Goal: Find specific page/section: Find specific page/section

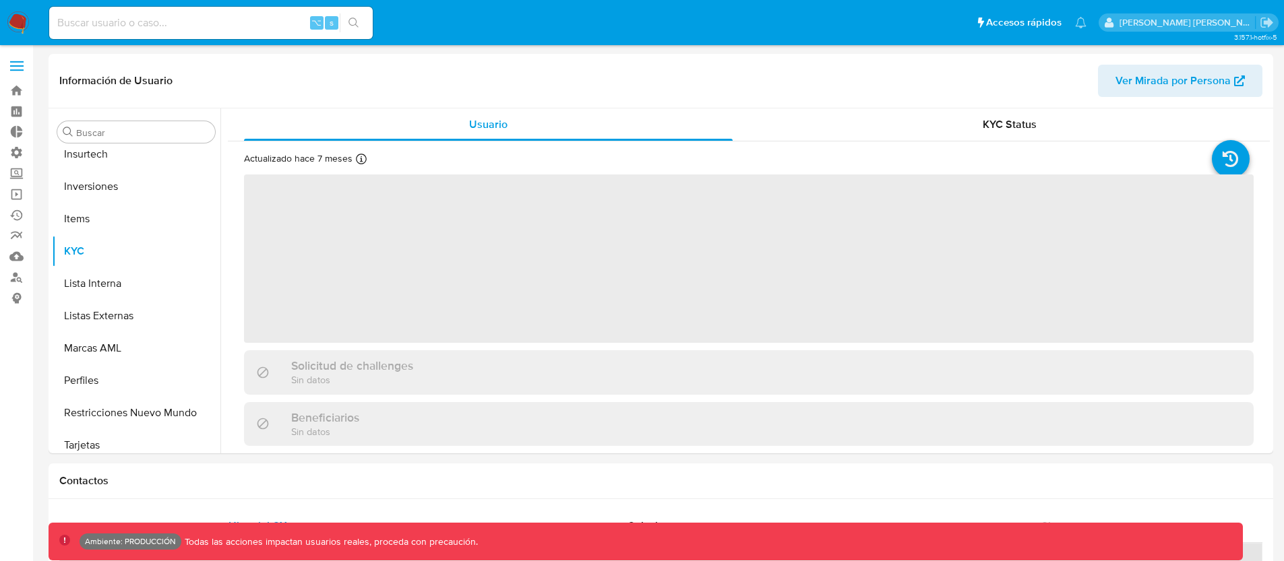
scroll to position [634, 0]
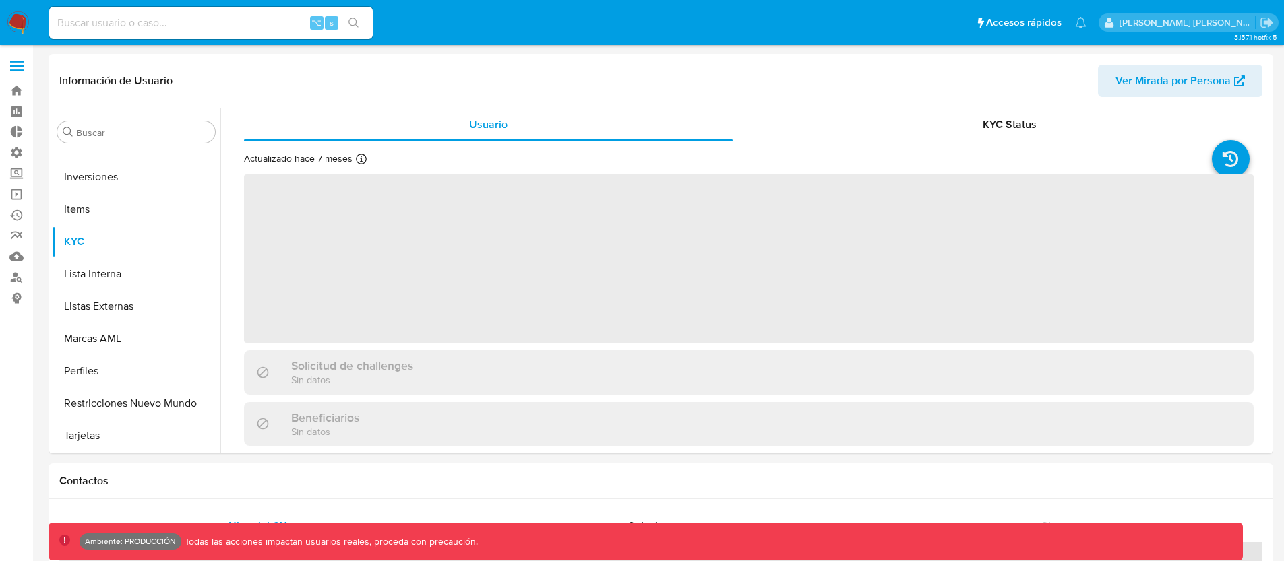
select select "10"
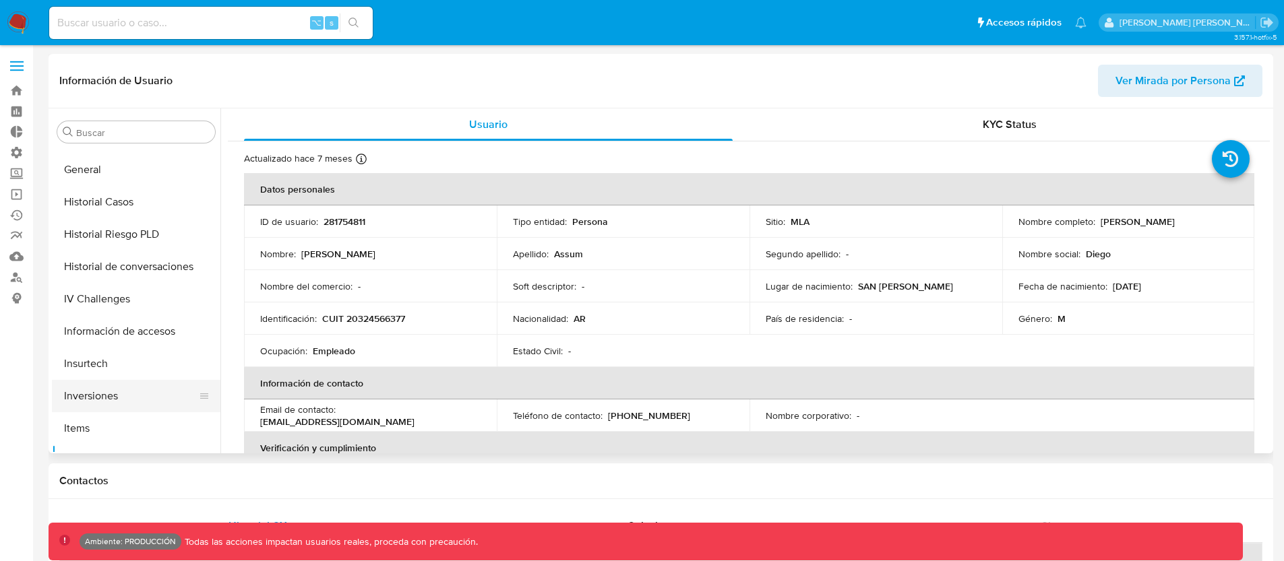
scroll to position [413, 0]
click at [100, 177] on button "General" at bounding box center [131, 172] width 158 height 32
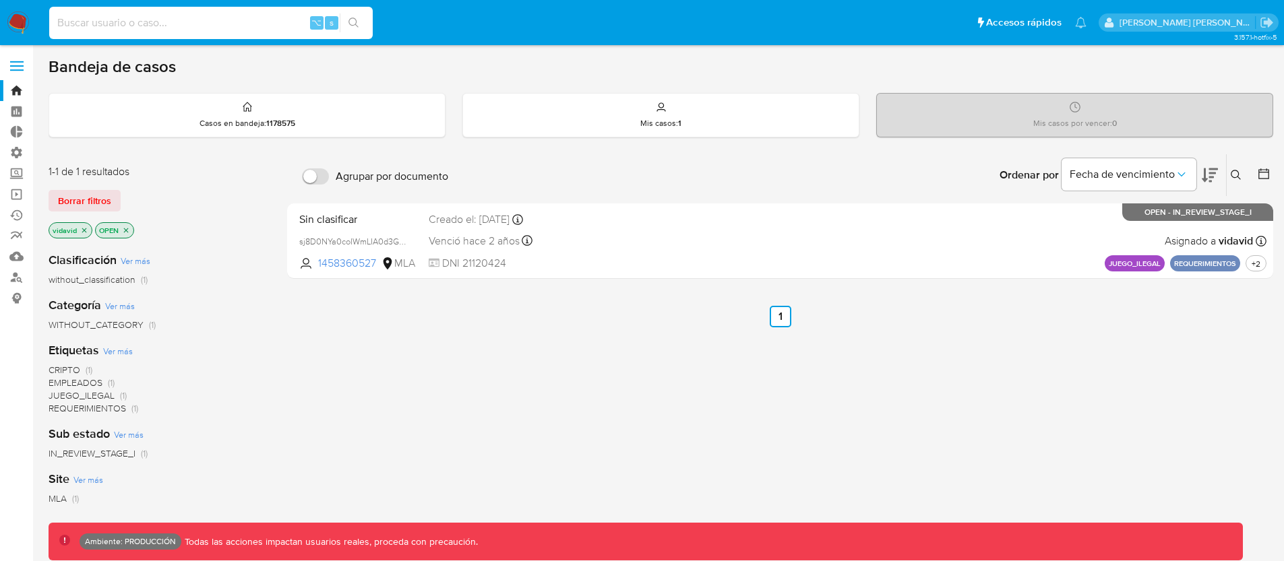
click at [210, 27] on input at bounding box center [210, 23] width 323 height 18
paste input "1115182084"
type input "1115182084"
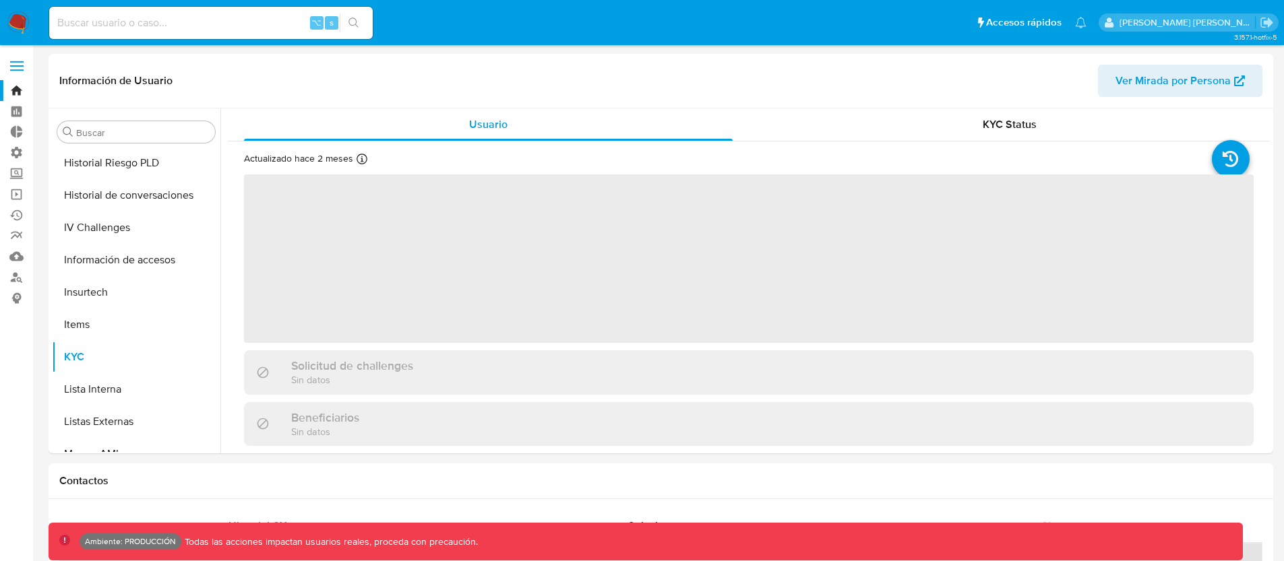
scroll to position [569, 0]
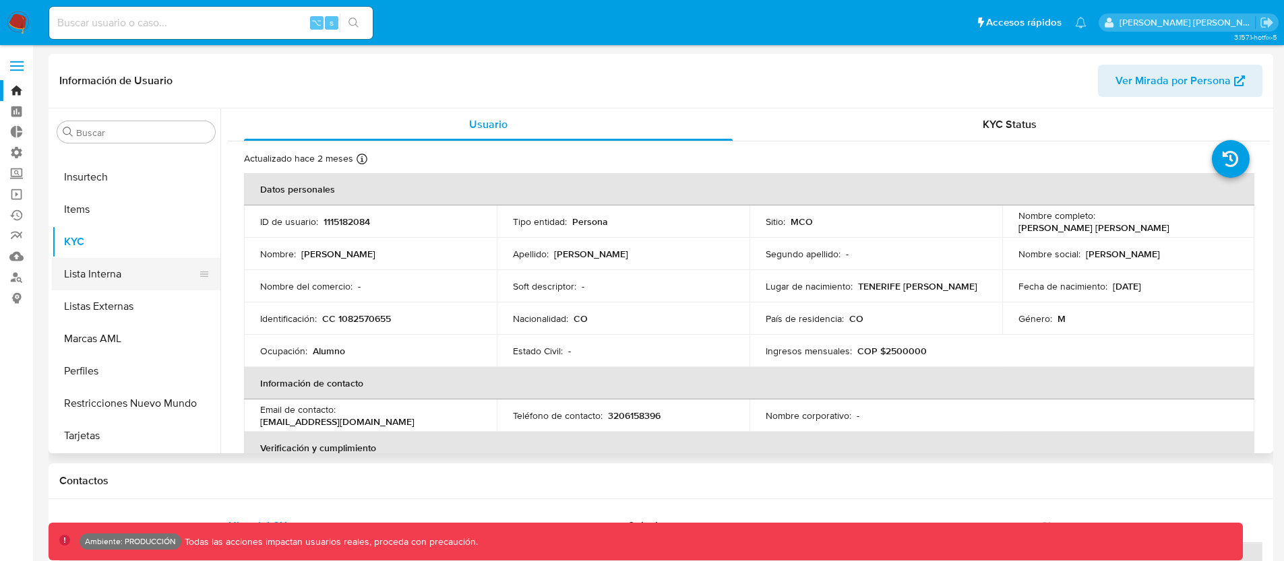
select select "10"
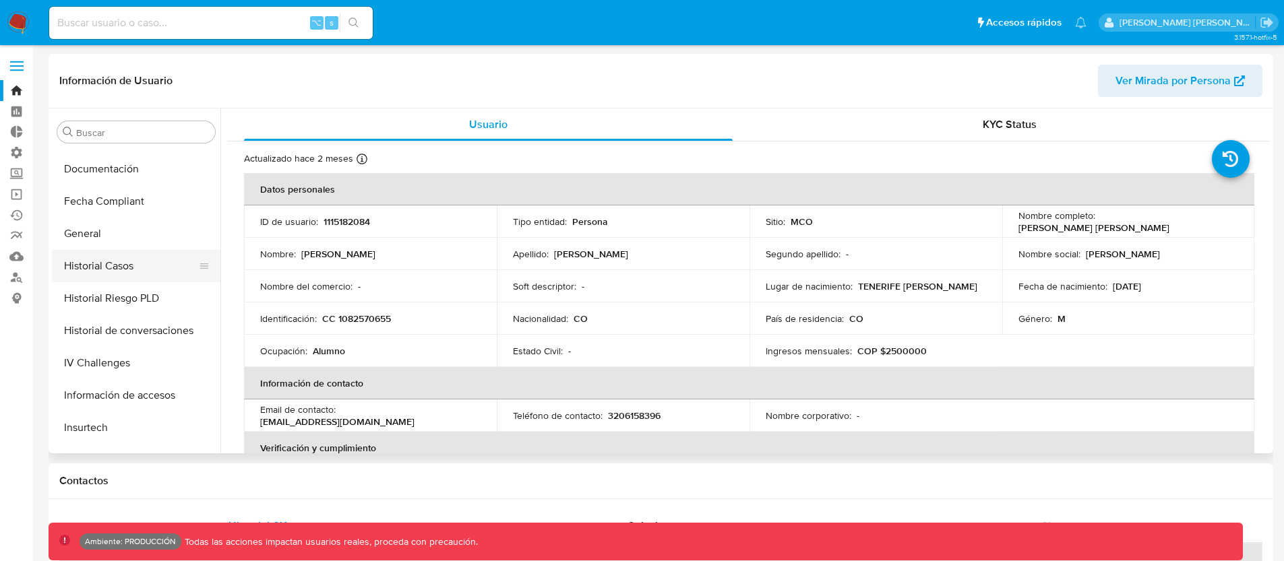
scroll to position [303, 0]
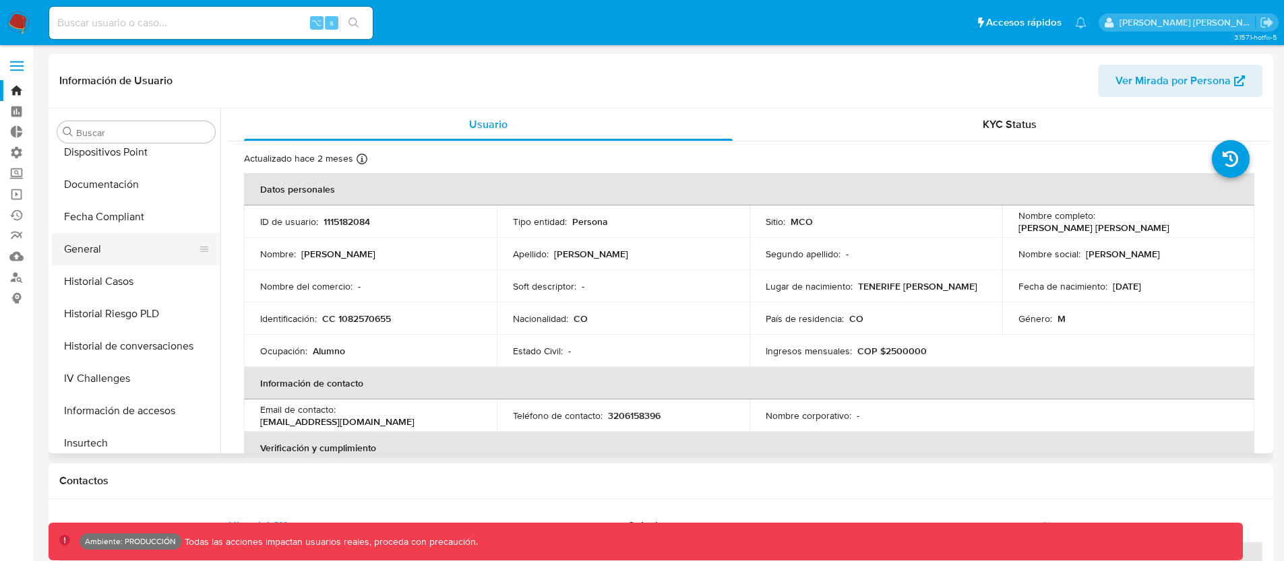
click at [106, 249] on button "General" at bounding box center [131, 249] width 158 height 32
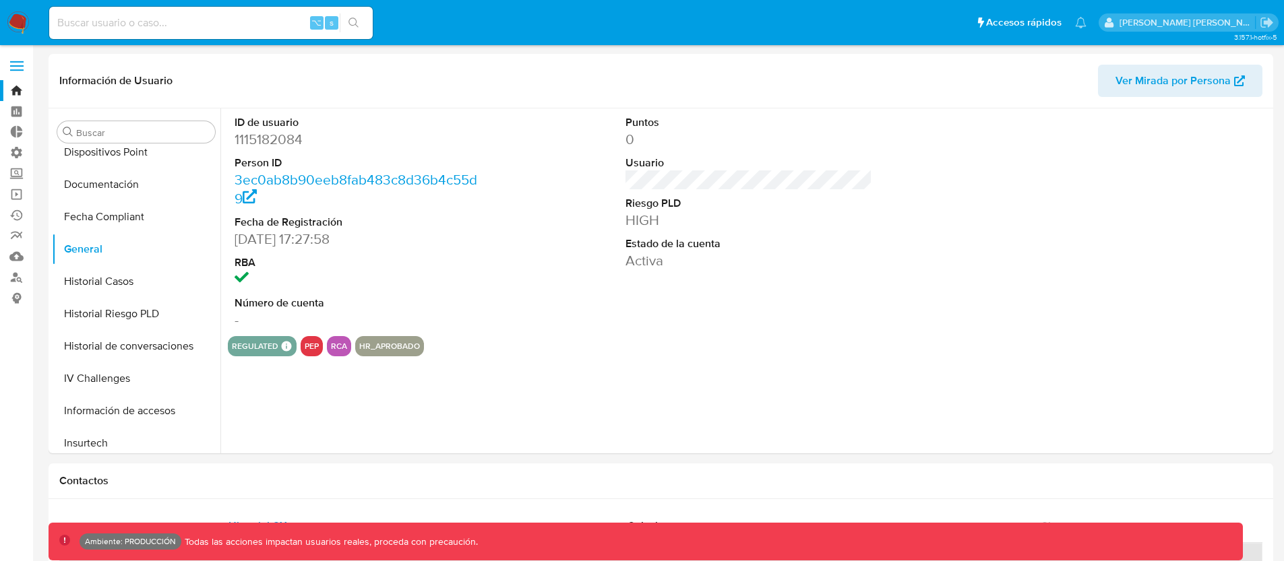
click at [189, 28] on input at bounding box center [210, 23] width 323 height 18
paste input "199861421"
type input "199861421"
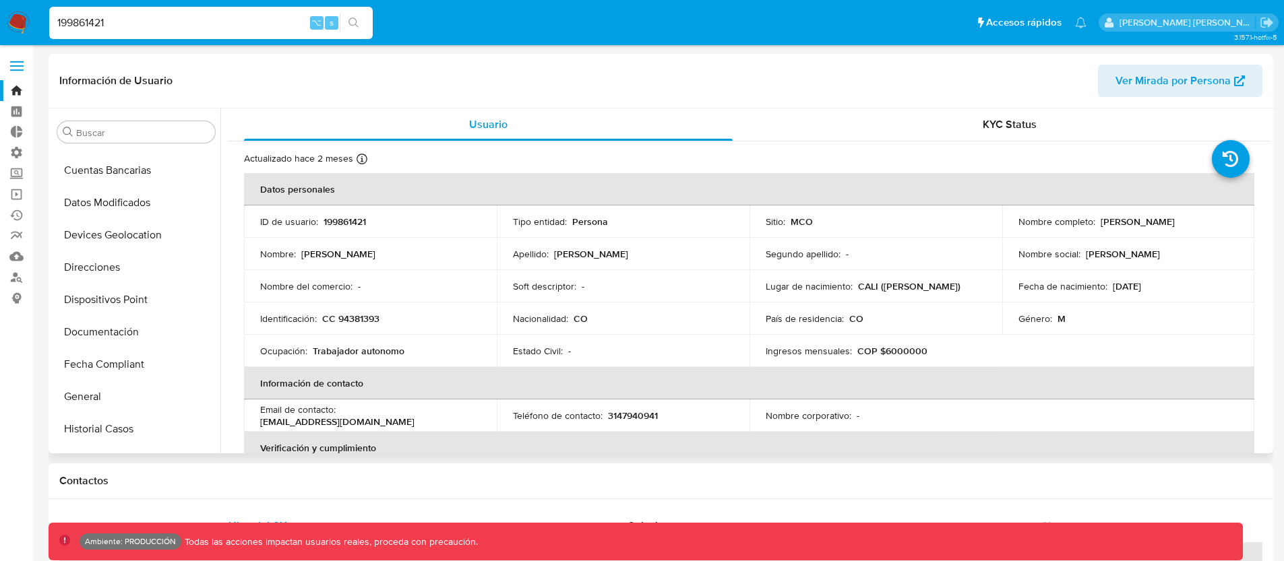
select select "10"
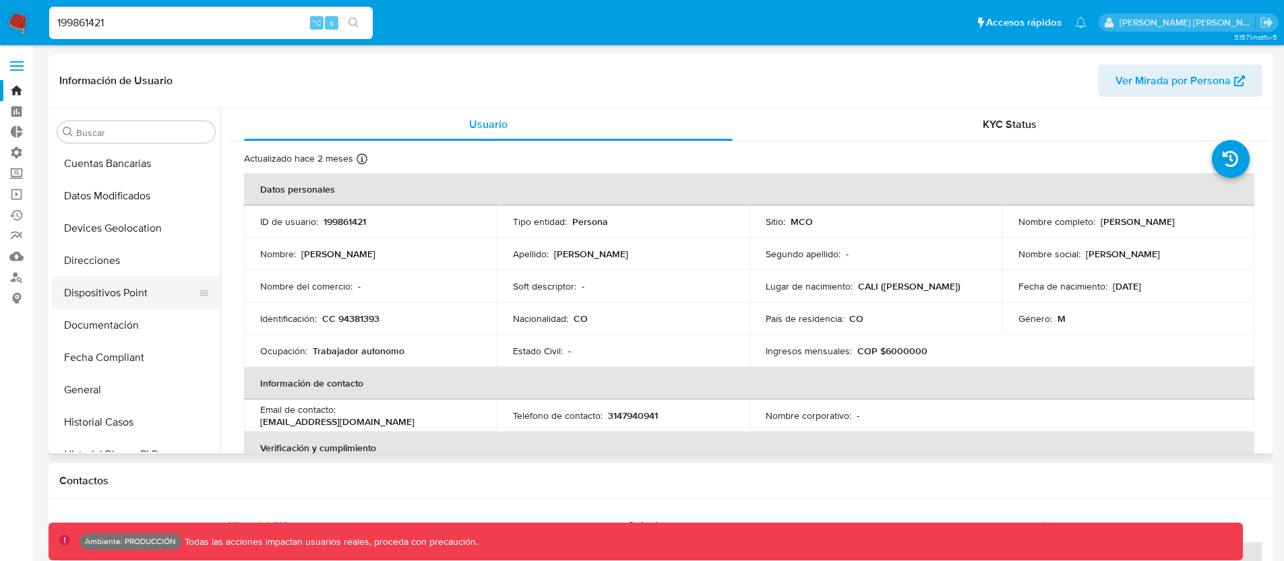
scroll to position [179, 0]
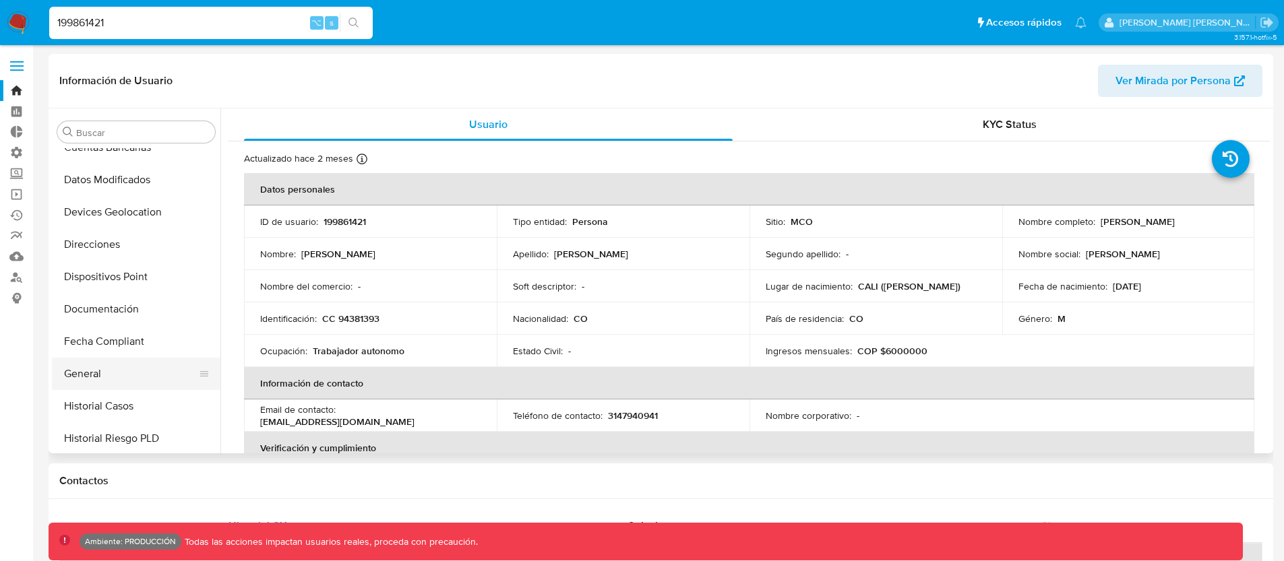
click at [102, 373] on button "General" at bounding box center [131, 374] width 158 height 32
